Goal: Entertainment & Leisure: Browse casually

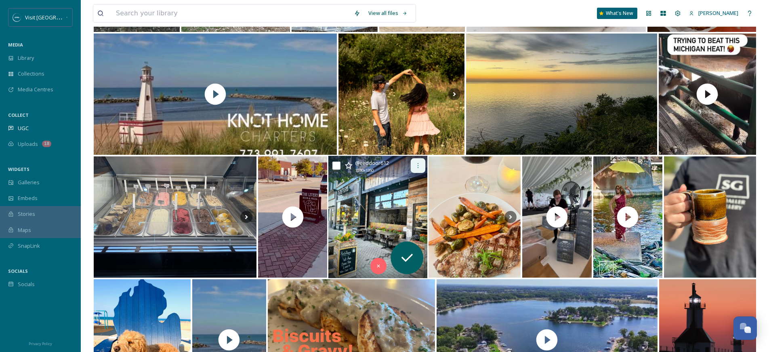
scroll to position [1102, 0]
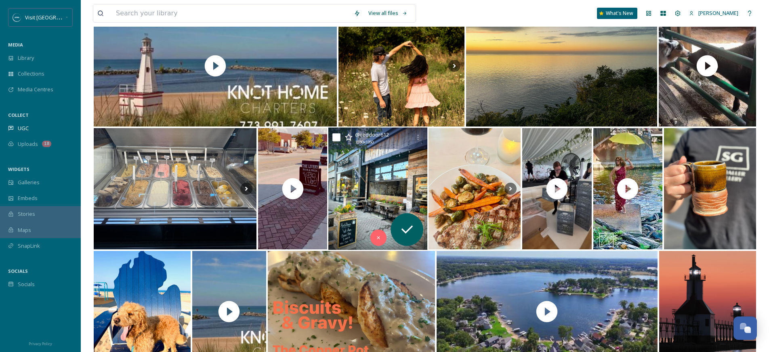
click at [399, 173] on img at bounding box center [377, 189] width 99 height 122
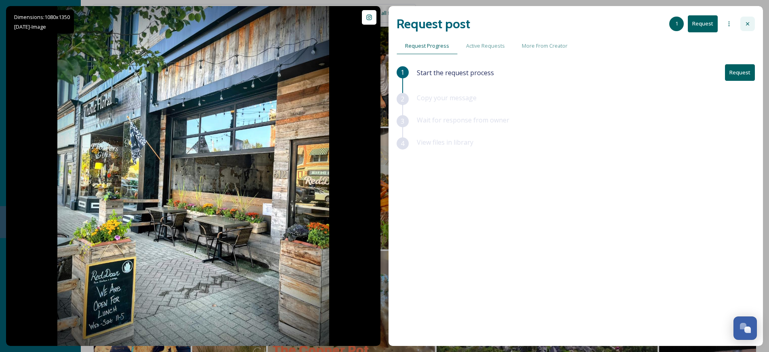
click at [749, 24] on icon at bounding box center [747, 24] width 6 height 6
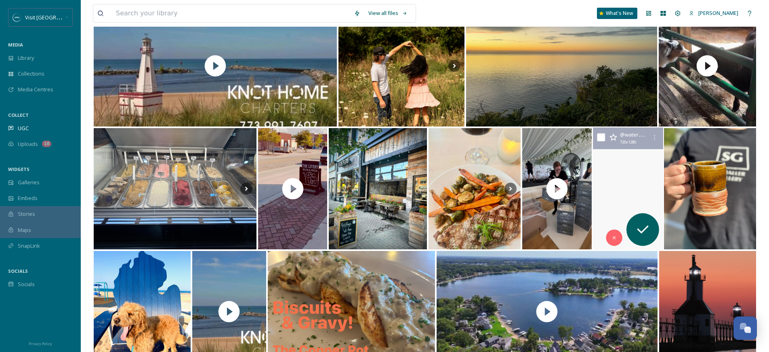
click at [627, 193] on video "🍁✨ When fashion meets fall magic ✨🍁\a\aKeila. A one-shoulder gown. A yellow umb…" at bounding box center [628, 189] width 74 height 122
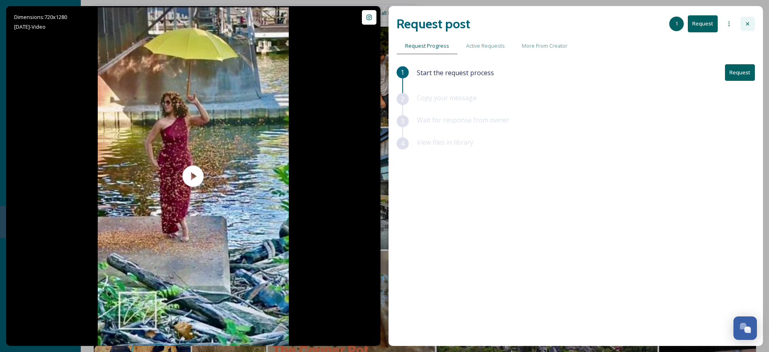
click at [745, 27] on div at bounding box center [747, 24] width 15 height 15
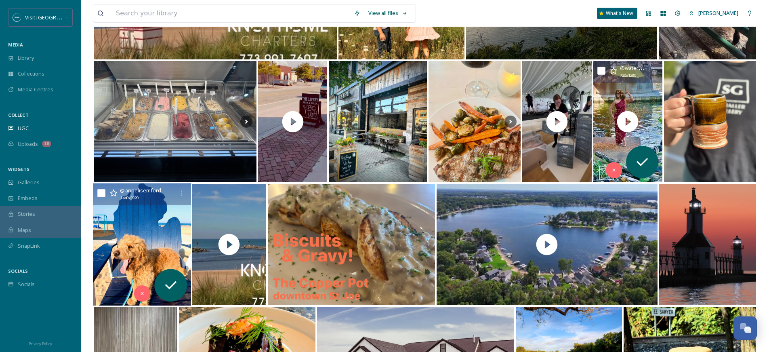
scroll to position [1179, 0]
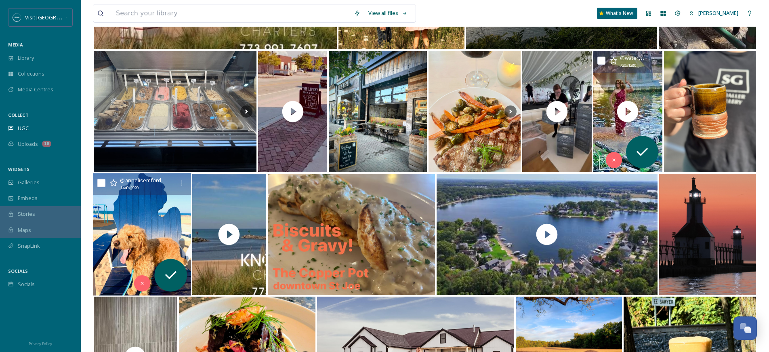
click at [148, 249] on img at bounding box center [142, 234] width 98 height 122
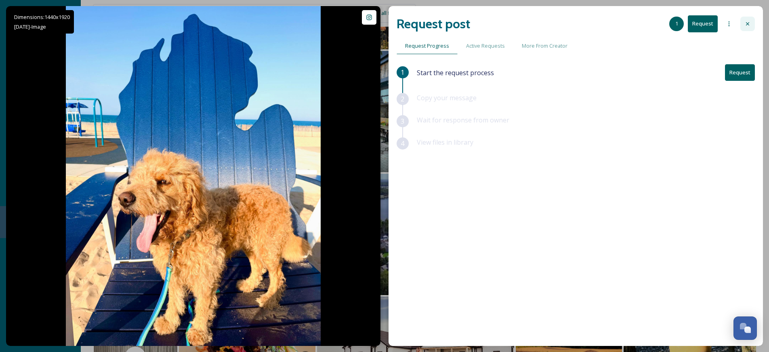
click at [748, 24] on icon at bounding box center [747, 24] width 6 height 6
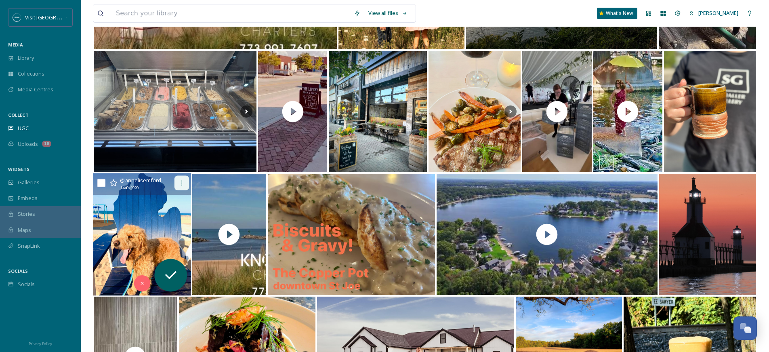
click at [181, 184] on icon at bounding box center [181, 183] width 6 height 6
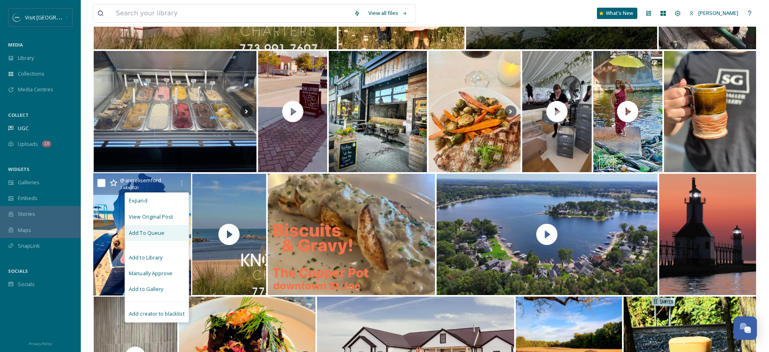
click at [155, 238] on div "Add To Queue" at bounding box center [157, 233] width 64 height 16
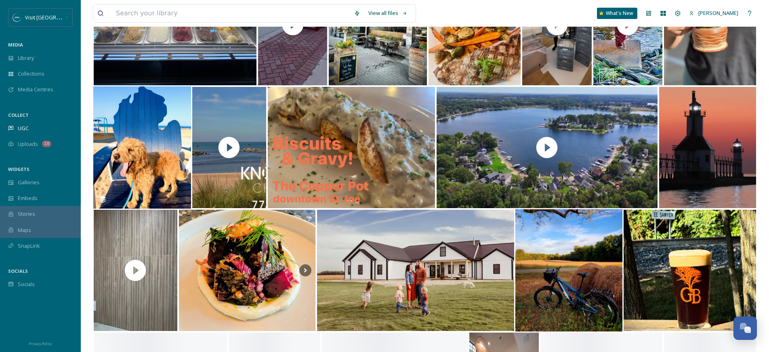
scroll to position [1397, 0]
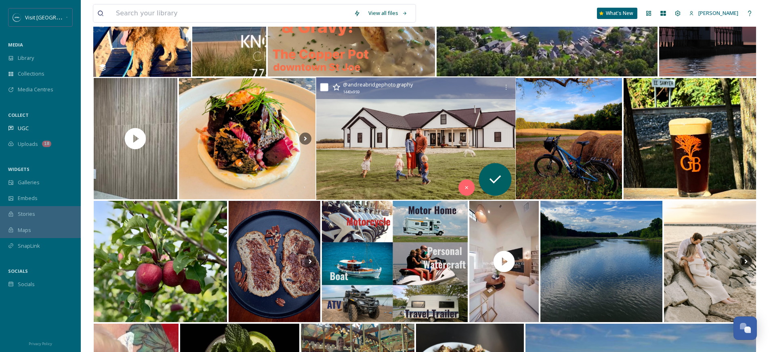
click at [386, 142] on img at bounding box center [415, 139] width 199 height 122
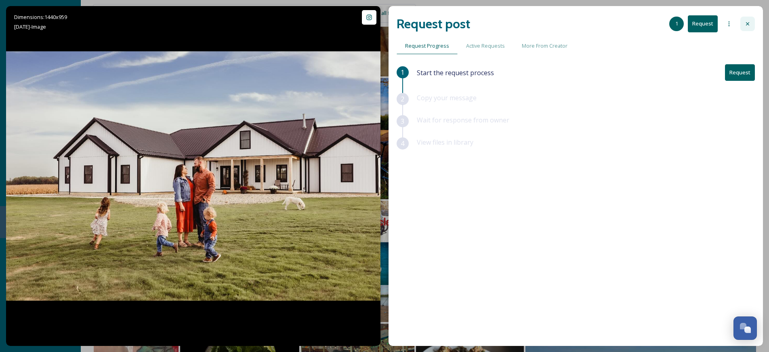
click at [749, 25] on icon at bounding box center [747, 24] width 6 height 6
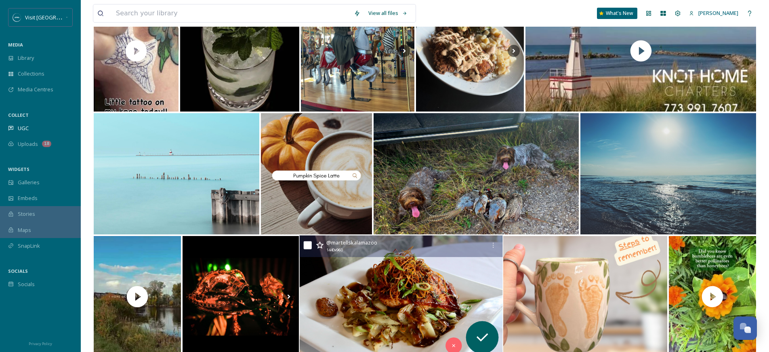
scroll to position [1641, 0]
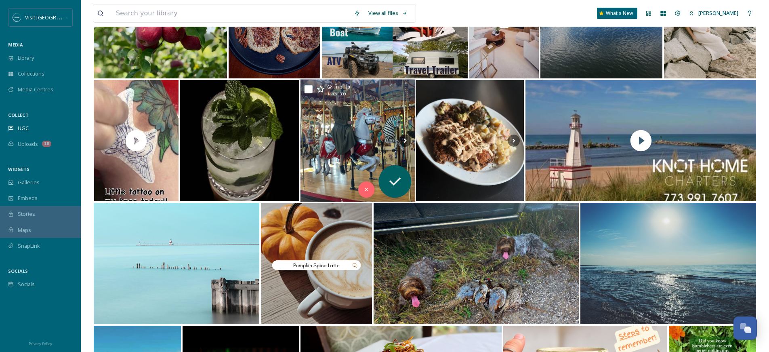
click at [364, 141] on img at bounding box center [357, 141] width 115 height 122
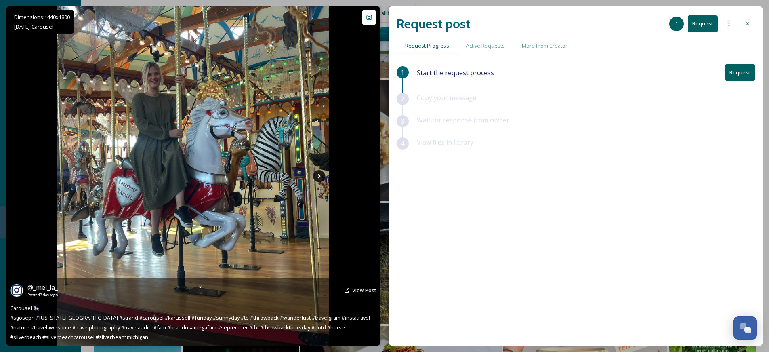
click at [320, 175] on icon at bounding box center [319, 176] width 12 height 12
click at [319, 175] on icon at bounding box center [318, 176] width 3 height 4
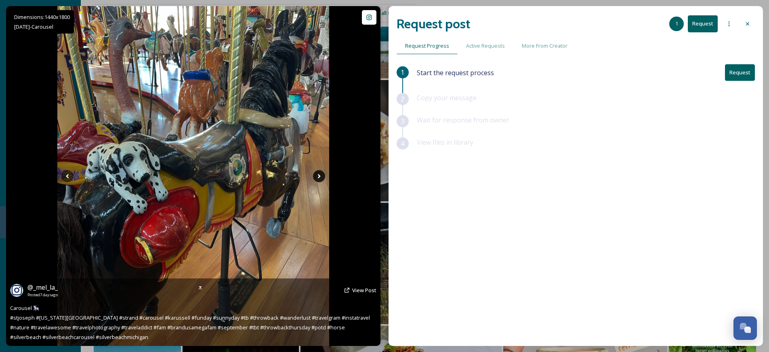
click at [320, 177] on icon at bounding box center [319, 176] width 12 height 12
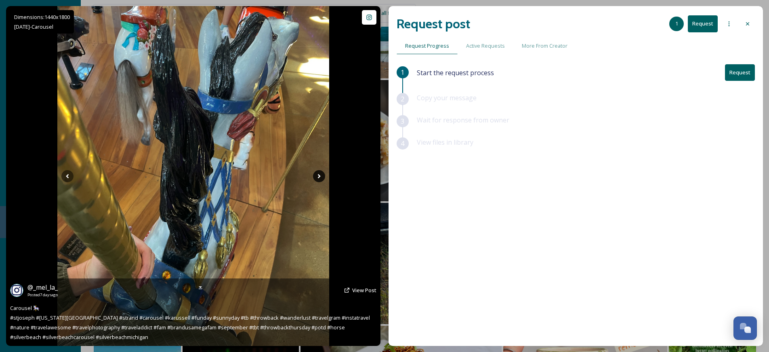
click at [320, 177] on icon at bounding box center [319, 176] width 12 height 12
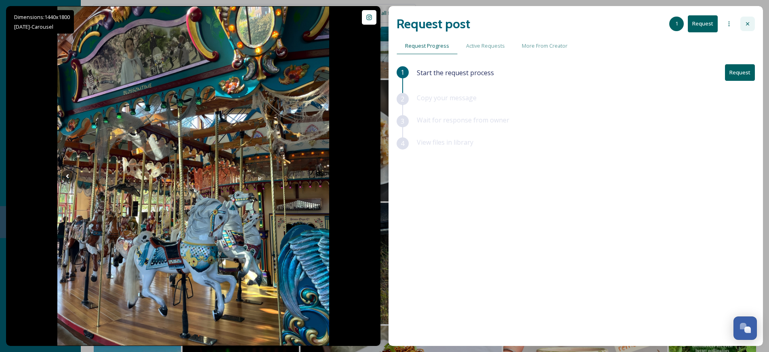
click at [748, 24] on icon at bounding box center [747, 24] width 6 height 6
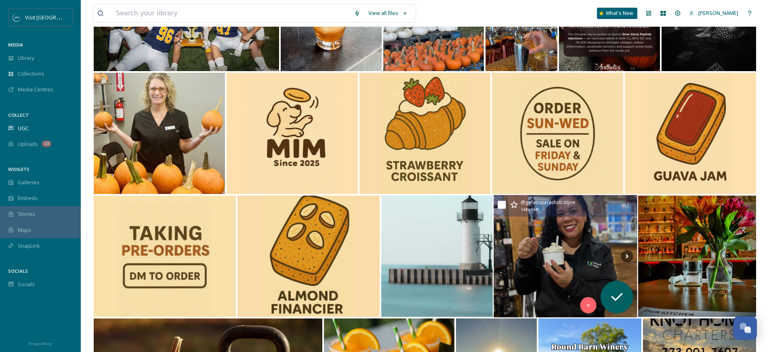
scroll to position [2429, 0]
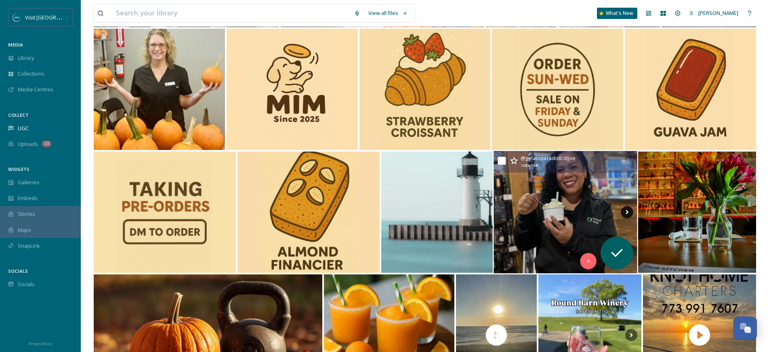
click at [624, 214] on icon at bounding box center [627, 212] width 12 height 12
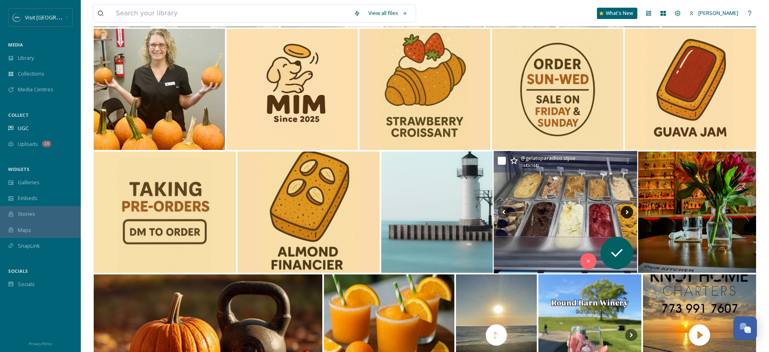
click at [624, 214] on icon at bounding box center [627, 212] width 12 height 12
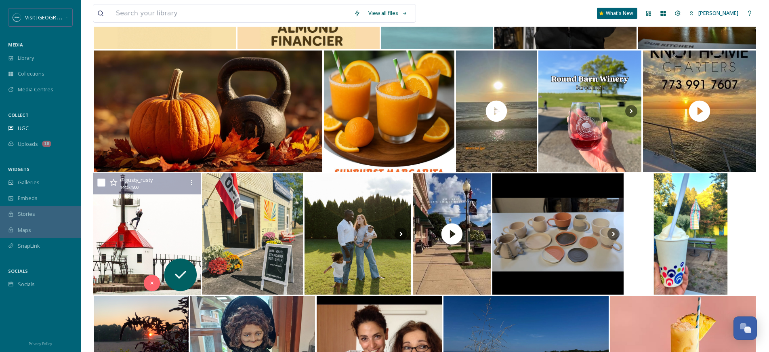
scroll to position [2605, 0]
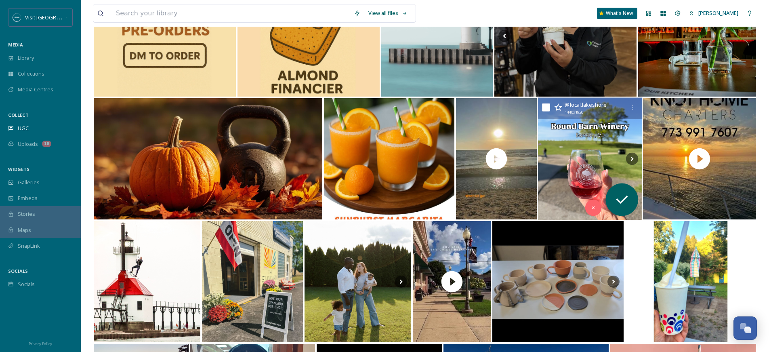
click at [574, 162] on img at bounding box center [590, 159] width 104 height 122
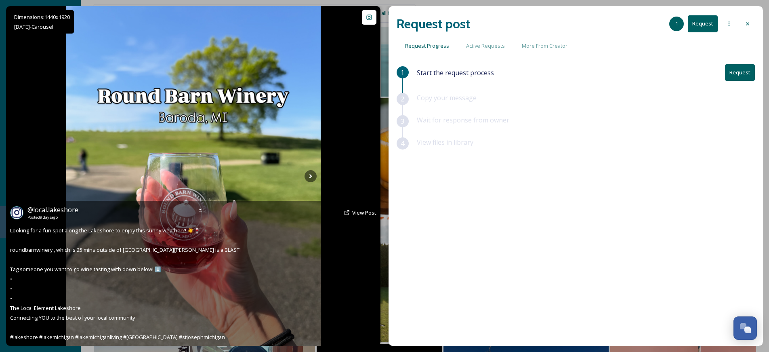
click at [303, 177] on img at bounding box center [193, 176] width 255 height 340
click at [307, 176] on icon at bounding box center [311, 176] width 12 height 12
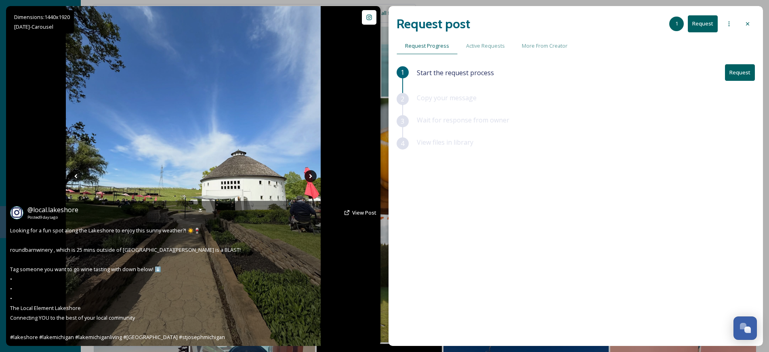
click at [307, 176] on icon at bounding box center [311, 176] width 12 height 12
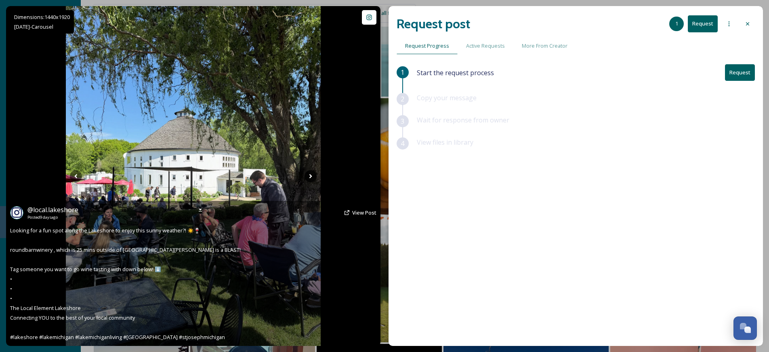
click at [307, 176] on icon at bounding box center [311, 176] width 12 height 12
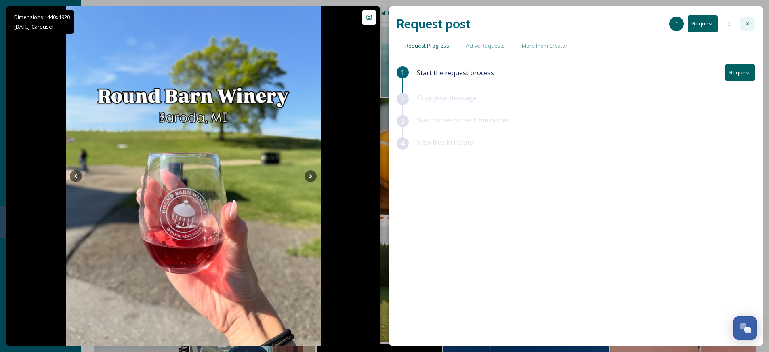
click at [752, 27] on div at bounding box center [747, 24] width 15 height 15
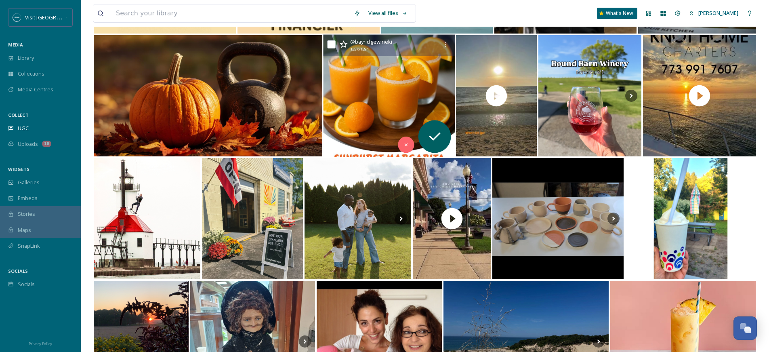
scroll to position [2724, 0]
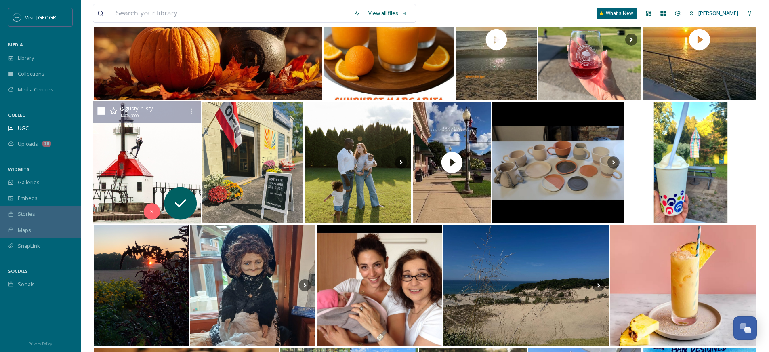
click at [178, 154] on img at bounding box center [147, 162] width 108 height 122
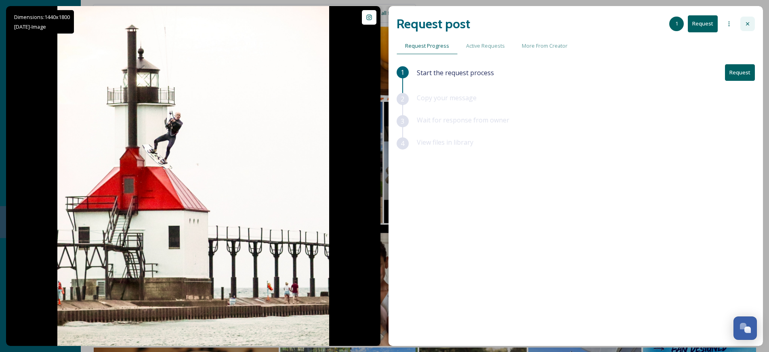
click at [746, 25] on icon at bounding box center [747, 24] width 6 height 6
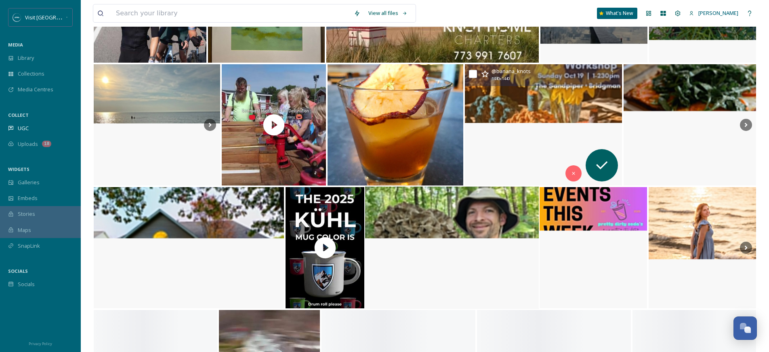
scroll to position [6476, 0]
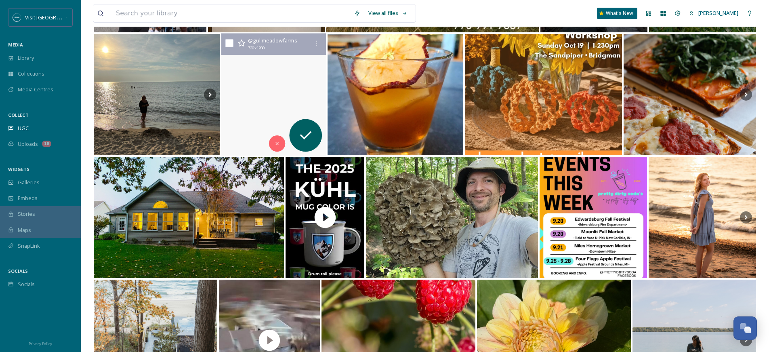
click at [248, 113] on video "From scenic wagon rides and our exciting corn maze to apple picking, pig races,…" at bounding box center [273, 95] width 105 height 122
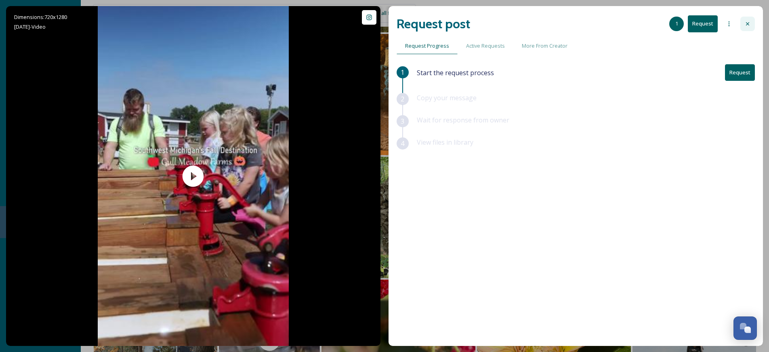
click at [745, 23] on icon at bounding box center [747, 24] width 6 height 6
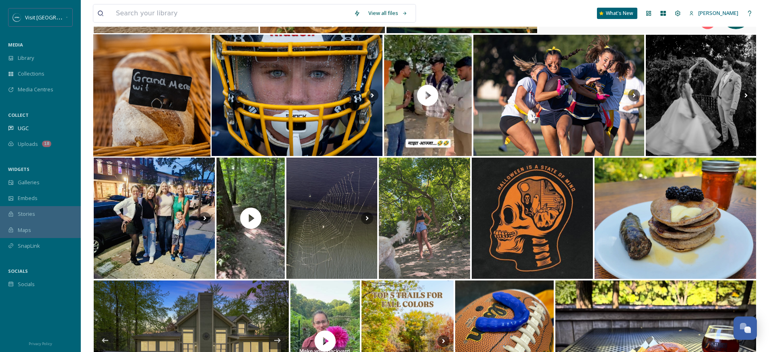
scroll to position [8195, 0]
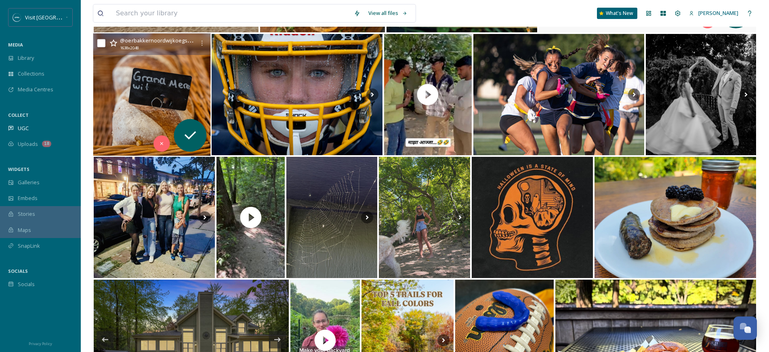
click at [168, 101] on img at bounding box center [152, 95] width 118 height 122
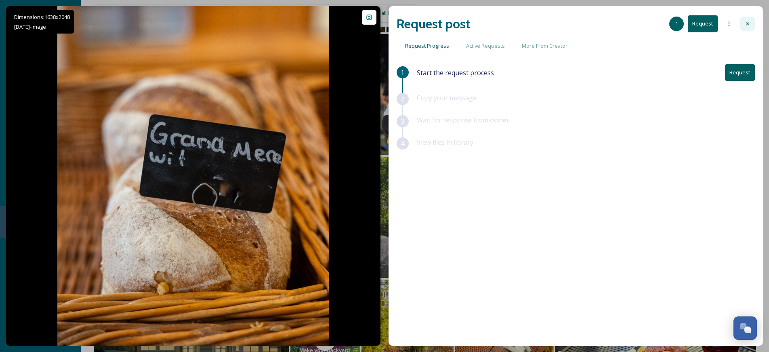
click at [743, 18] on div at bounding box center [747, 24] width 15 height 15
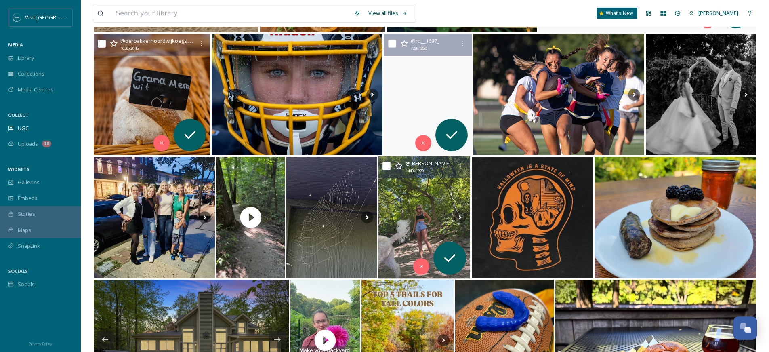
click at [446, 191] on img at bounding box center [424, 217] width 92 height 122
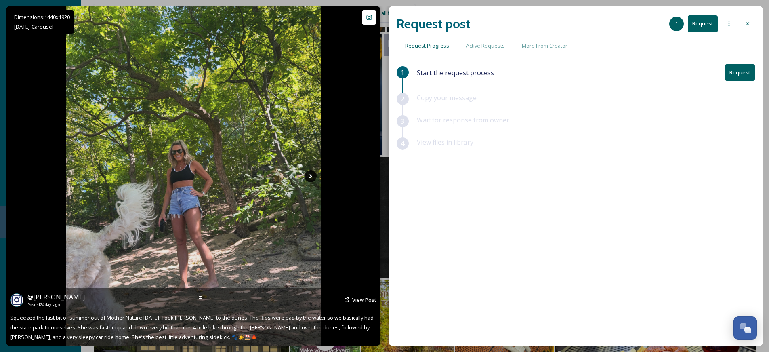
click at [312, 179] on icon at bounding box center [311, 176] width 12 height 12
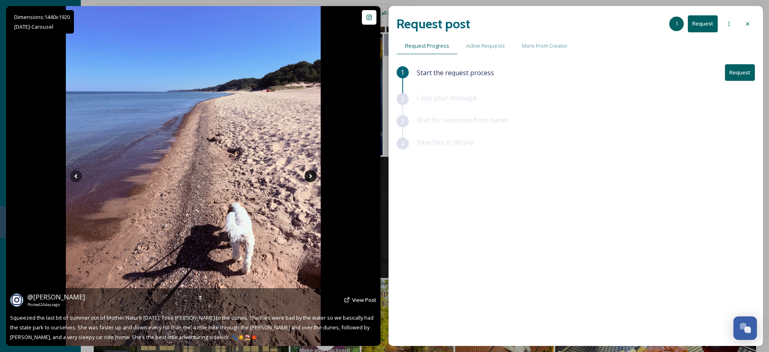
click at [312, 179] on icon at bounding box center [311, 176] width 12 height 12
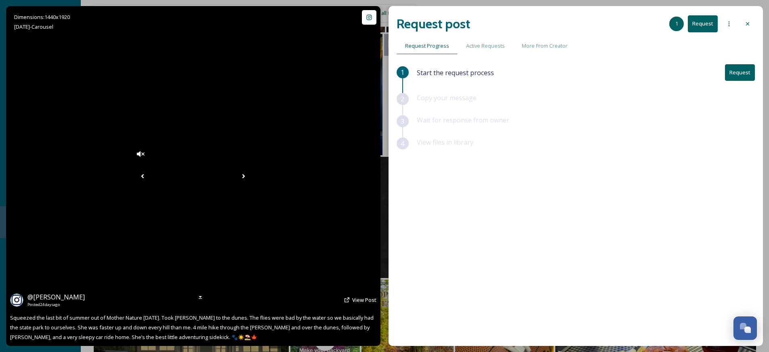
click at [250, 179] on icon at bounding box center [243, 176] width 12 height 12
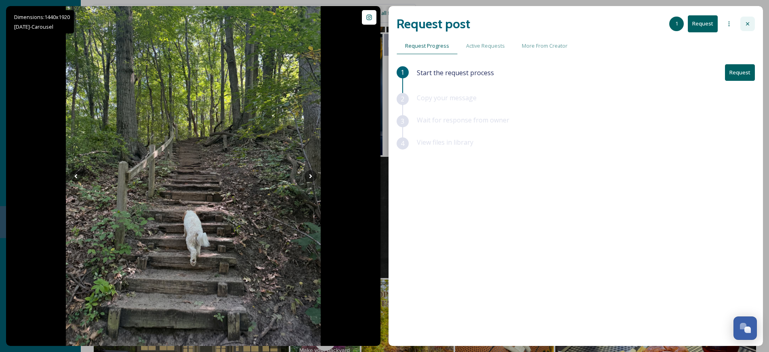
click at [751, 27] on div at bounding box center [747, 24] width 15 height 15
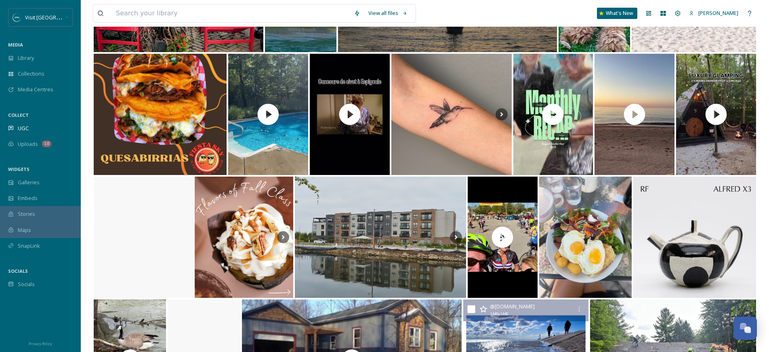
scroll to position [3742, 0]
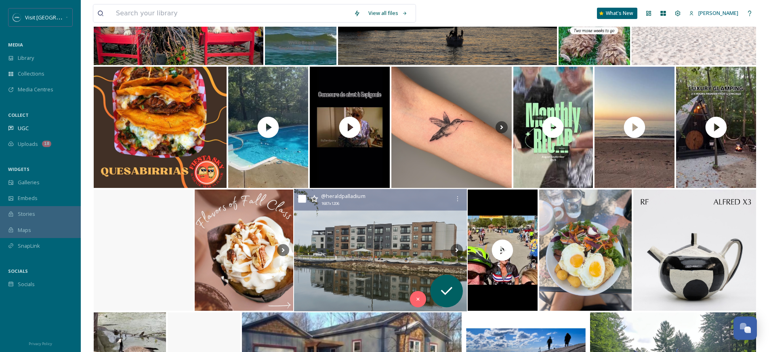
click at [419, 221] on img at bounding box center [380, 250] width 173 height 122
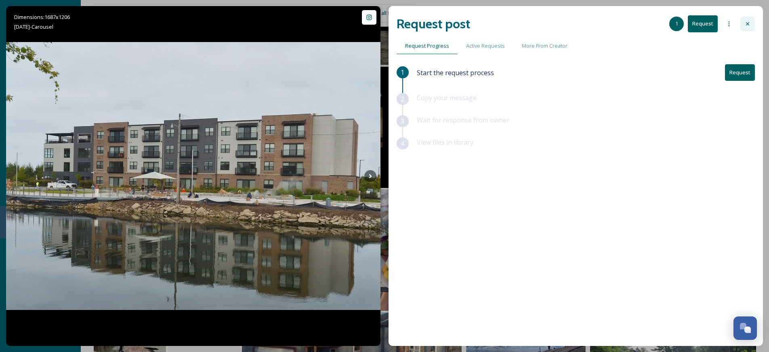
click at [742, 23] on div at bounding box center [747, 24] width 15 height 15
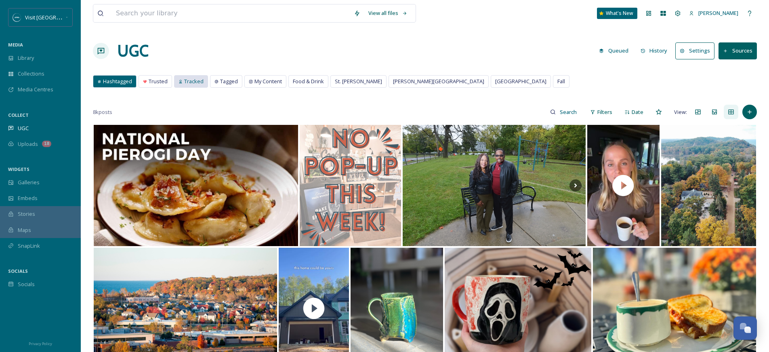
click at [192, 82] on span "Tracked" at bounding box center [193, 82] width 19 height 8
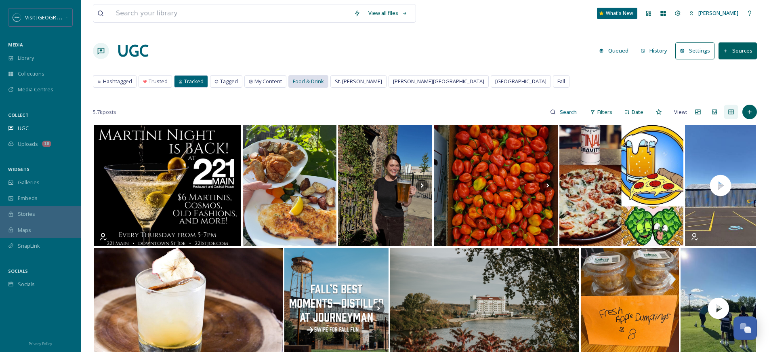
click at [302, 83] on span "Food & Drink" at bounding box center [308, 82] width 31 height 8
